Goal: Information Seeking & Learning: Find specific fact

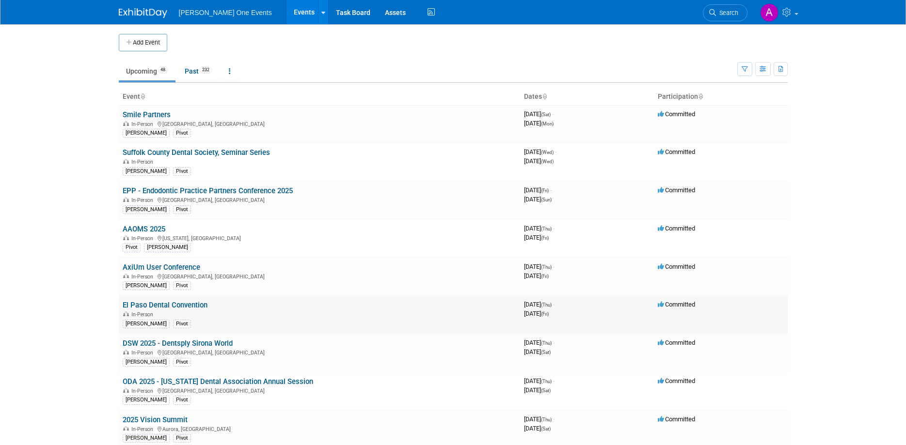
click at [172, 305] on link "El Paso Dental Convention" at bounding box center [165, 305] width 85 height 9
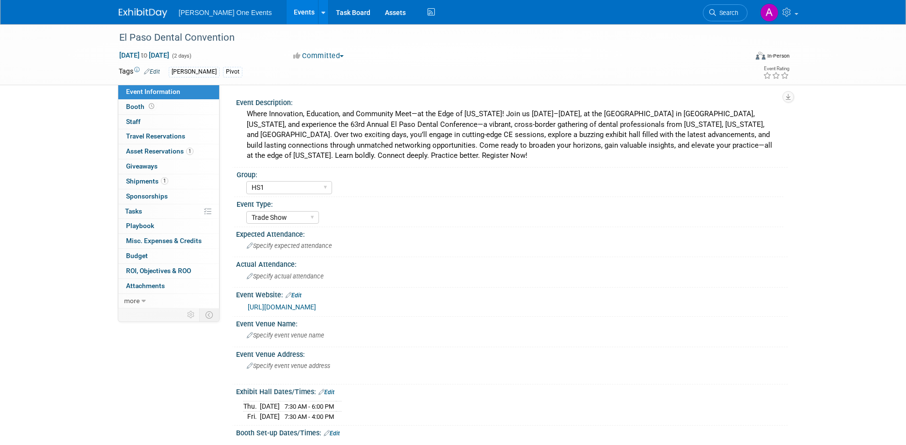
select select "HS1"
select select "Trade Show"
click at [140, 109] on span "Booth" at bounding box center [141, 107] width 30 height 8
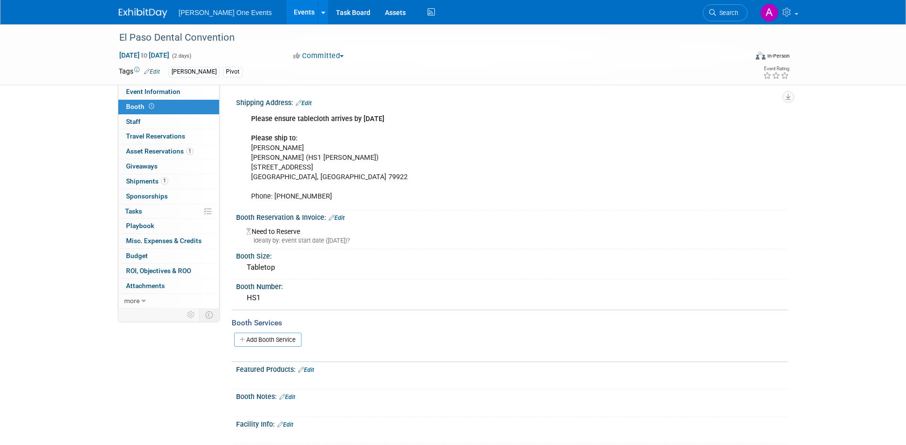
click at [261, 170] on div "Please ensure tablecloth arrives by Monday 9/15 Please ship to: Leo Alvarado He…" at bounding box center [462, 157] width 437 height 97
drag, startPoint x: 298, startPoint y: 146, endPoint x: 251, endPoint y: 148, distance: 47.5
click at [251, 148] on div "Please ensure tablecloth arrives by Monday 9/15 Please ship to: Leo Alvarado He…" at bounding box center [462, 157] width 437 height 97
copy div "Leo Alvarado"
click at [352, 156] on div "Please ensure tablecloth arrives by Monday 9/15 Please ship to: Leo Alvarado He…" at bounding box center [462, 157] width 437 height 97
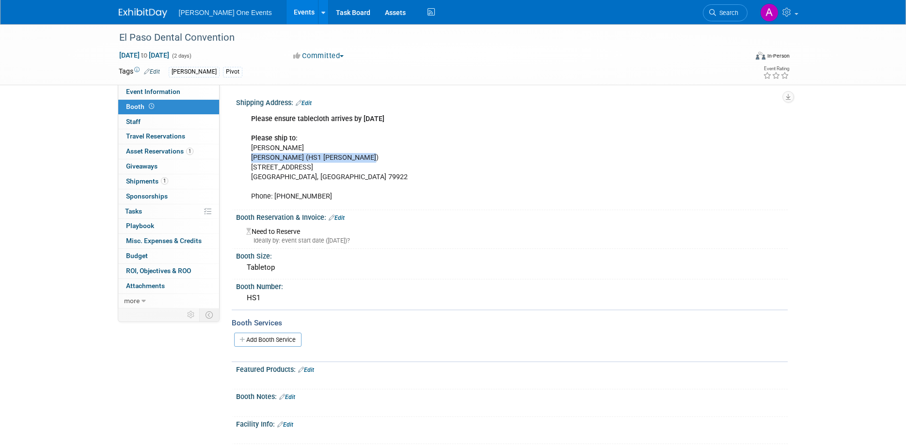
drag, startPoint x: 357, startPoint y: 157, endPoint x: 252, endPoint y: 158, distance: 104.7
click at [252, 158] on div "Please ensure tablecloth arrives by Monday 9/15 Please ship to: Leo Alvarado He…" at bounding box center [462, 157] width 437 height 97
copy div "Henry Schein (HS1 Annie Peeters)"
drag, startPoint x: 328, startPoint y: 166, endPoint x: 251, endPoint y: 171, distance: 76.7
click at [251, 171] on div "Please ensure tablecloth arrives by Monday 9/15 Please ship to: Leo Alvarado He…" at bounding box center [462, 157] width 437 height 97
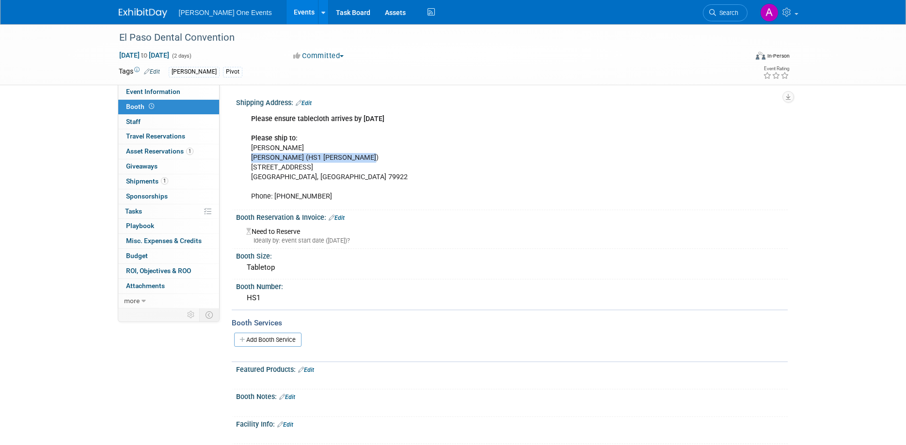
copy div "4540 Honey Willow Way"
drag, startPoint x: 355, startPoint y: 129, endPoint x: 354, endPoint y: 146, distance: 17.0
click at [355, 143] on div "Please ensure tablecloth arrives by Monday 9/15 Please ship to: Leo Alvarado He…" at bounding box center [462, 157] width 437 height 97
click at [314, 174] on div "Please ensure tablecloth arrives by Monday 9/15 Please ship to: Leo Alvarado He…" at bounding box center [462, 157] width 437 height 97
drag, startPoint x: 313, startPoint y: 182, endPoint x: 246, endPoint y: 151, distance: 73.7
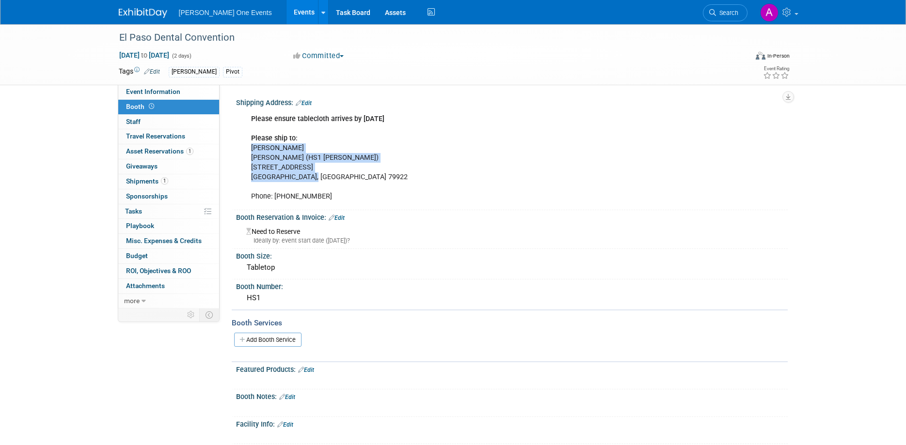
click at [246, 151] on div "Please ensure tablecloth arrives by Monday 9/15 Please ship to: Leo Alvarado He…" at bounding box center [462, 157] width 437 height 97
copy div "Leo Alvarado Henry Schein (HS1 Annie Peeters) 4540 Honey Willow Way El Paso, TX…"
click at [836, 60] on div "El Paso Dental Convention Sep 18, 2025 to Sep 19, 2025 (2 days) Sep 18, 2025 to…" at bounding box center [453, 54] width 906 height 61
